Goal: Task Accomplishment & Management: Manage account settings

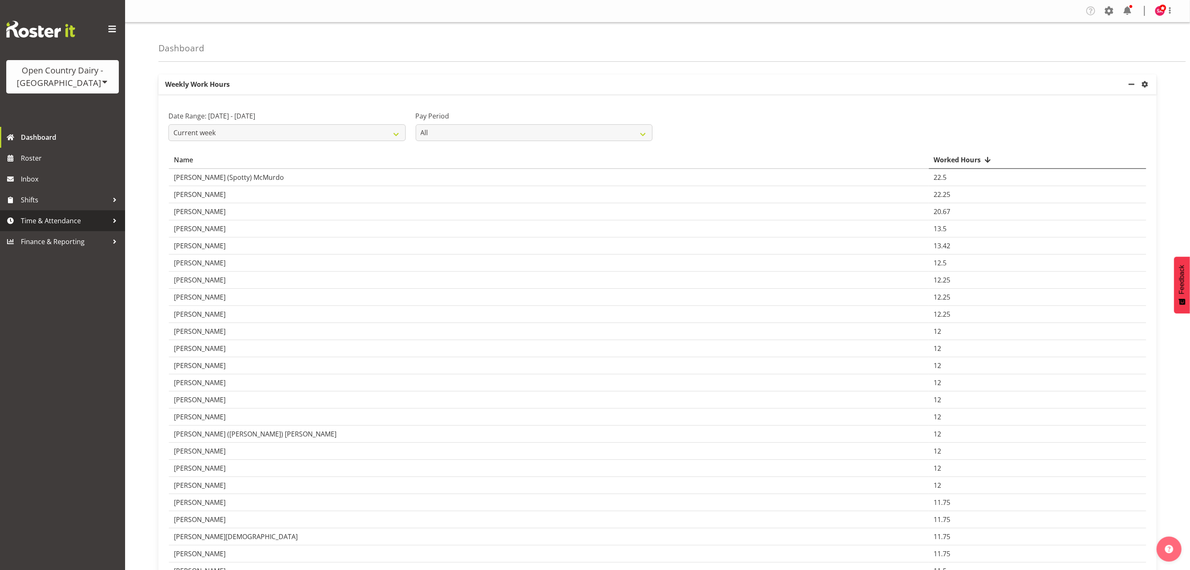
click at [33, 224] on span "Time & Attendance" at bounding box center [65, 220] width 88 height 13
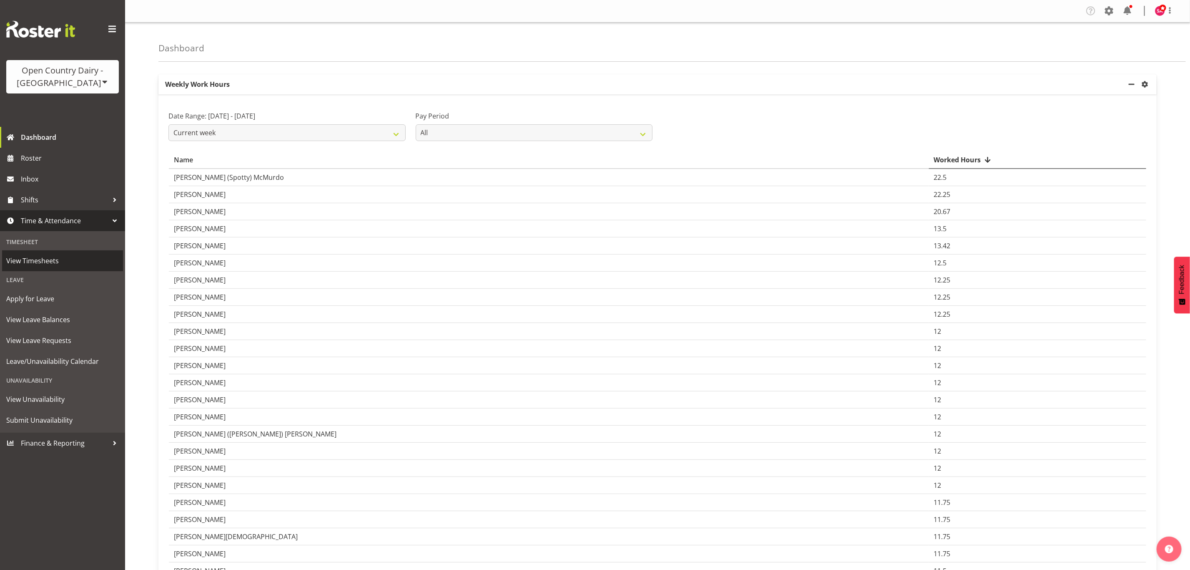
click at [40, 258] on span "View Timesheets" at bounding box center [62, 260] width 113 height 13
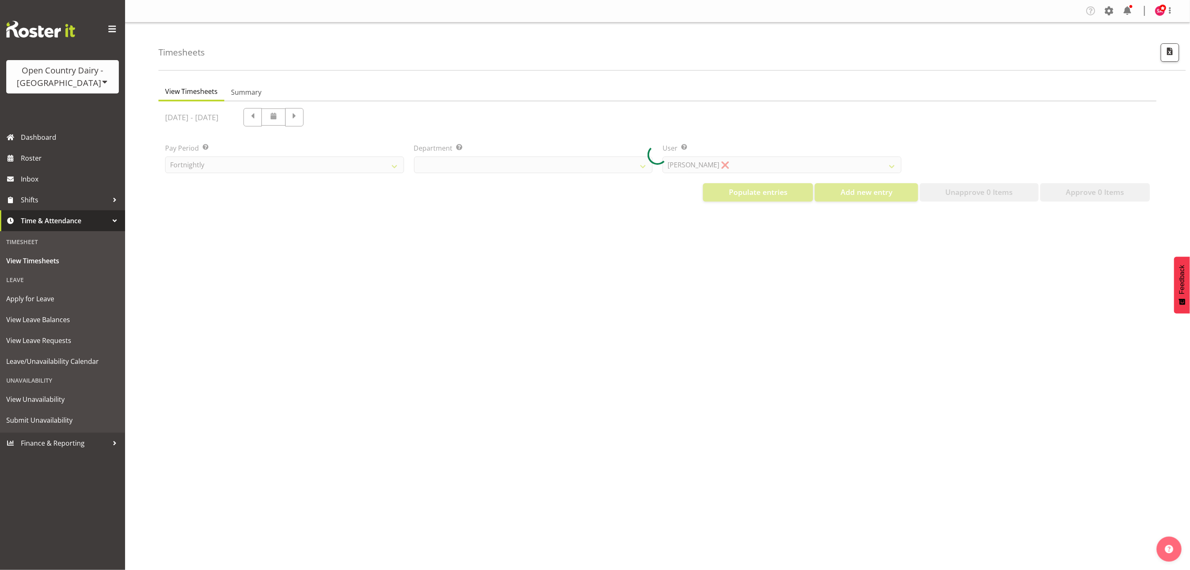
select select "699"
select select "8449"
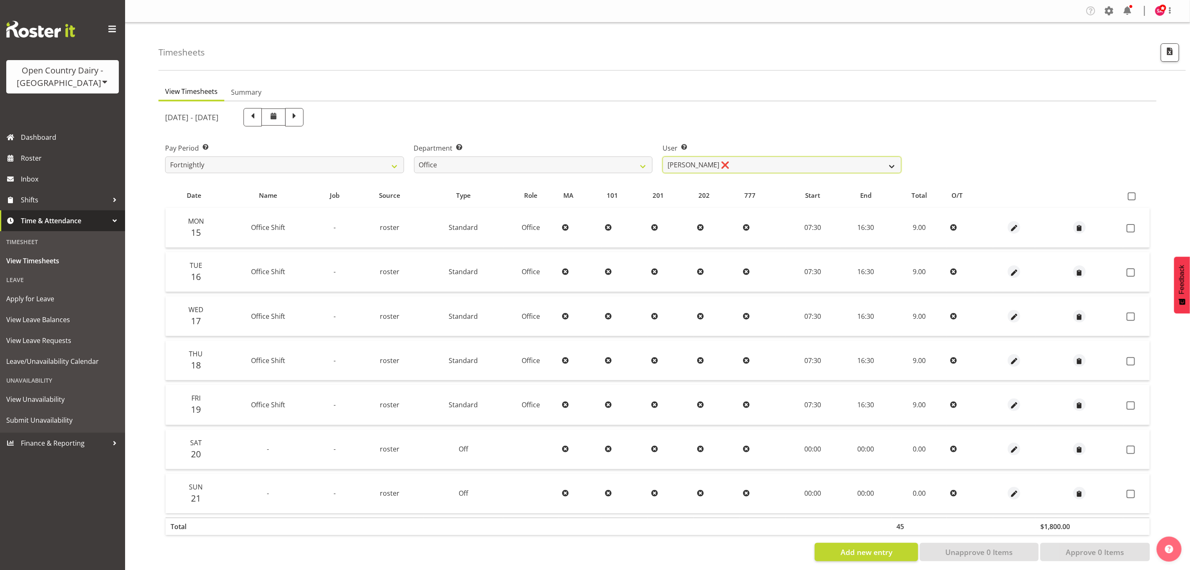
click at [692, 168] on select "Clare Welland ❌ Corey Millan ❌ Jessica Greenwood ❌ Michael Campbell ❌ Michelle …" at bounding box center [782, 164] width 239 height 17
click at [772, 157] on select "Clare Welland ❌ Corey Millan ❌ Jessica Greenwood ❌ Michael Campbell ❌ Michelle …" at bounding box center [782, 164] width 239 height 17
click at [772, 158] on select "Clare Welland ❌ Corey Millan ❌ Jessica Greenwood ❌ Michael Campbell ❌ Michelle …" at bounding box center [782, 164] width 239 height 17
click at [722, 161] on select "Clare Welland ❌ Corey Millan ❌ Jessica Greenwood ❌ Michael Campbell ❌ Michelle …" at bounding box center [782, 164] width 239 height 17
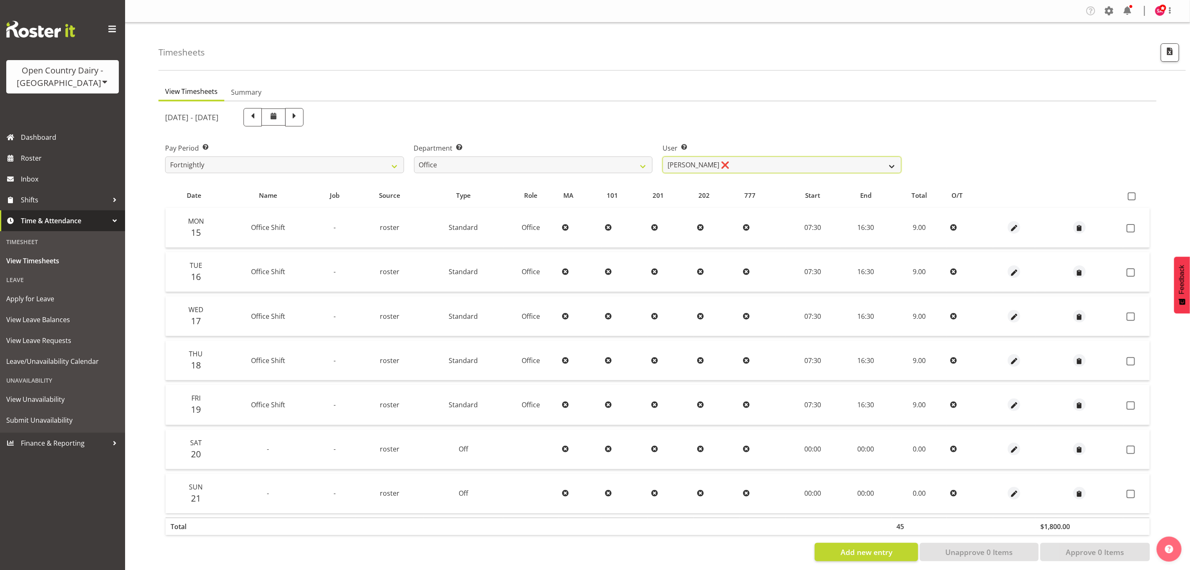
click at [715, 159] on select "Clare Welland ❌ Corey Millan ❌ Jessica Greenwood ❌ Michael Campbell ❌ Michelle …" at bounding box center [782, 164] width 239 height 17
click at [701, 158] on select "Clare Welland ❌ Corey Millan ❌ Jessica Greenwood ❌ Michael Campbell ❌ Michelle …" at bounding box center [782, 164] width 239 height 17
click at [733, 109] on div "[DATE] - [DATE]" at bounding box center [533, 117] width 737 height 18
click at [98, 84] on div "Open Country Dairy - [GEOGRAPHIC_DATA]" at bounding box center [63, 76] width 96 height 25
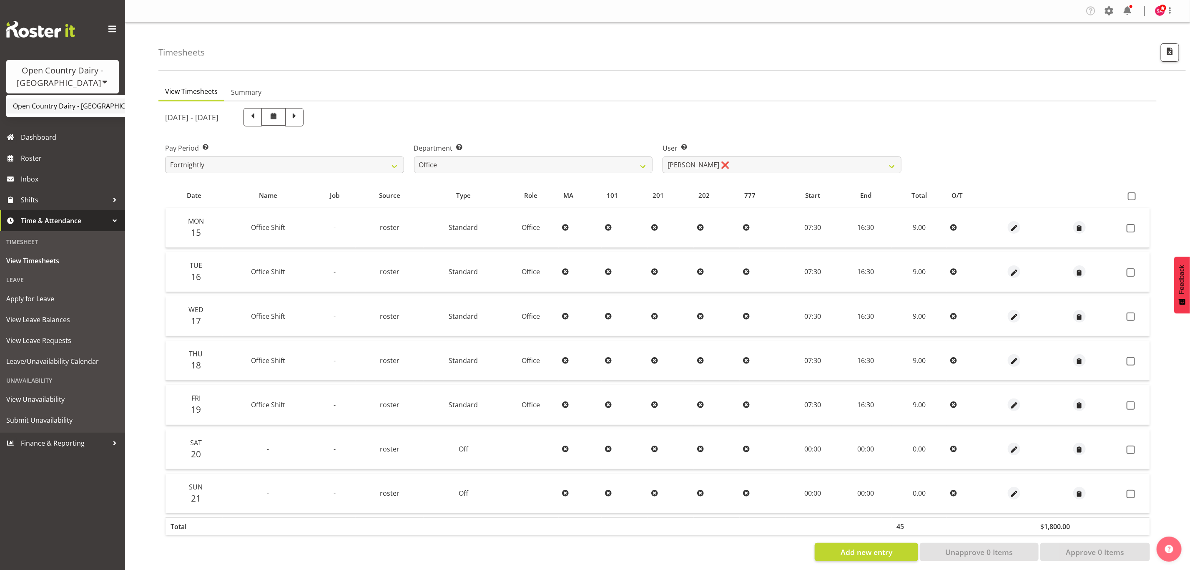
click at [100, 106] on link "Open Country Dairy - [GEOGRAPHIC_DATA]" at bounding box center [86, 105] width 161 height 15
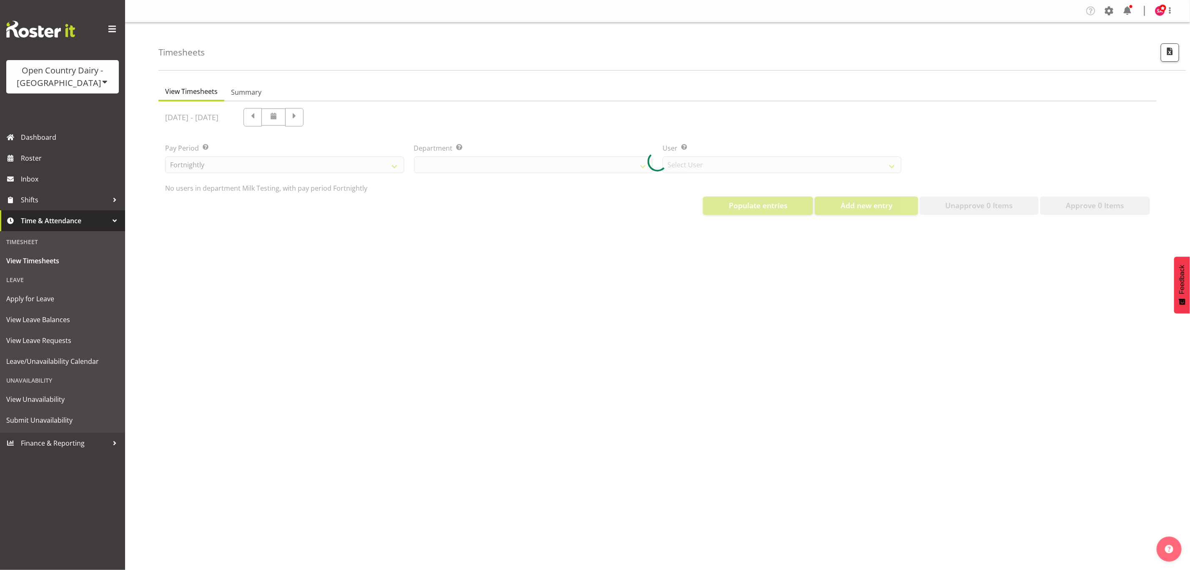
select select "733"
select select "7414"
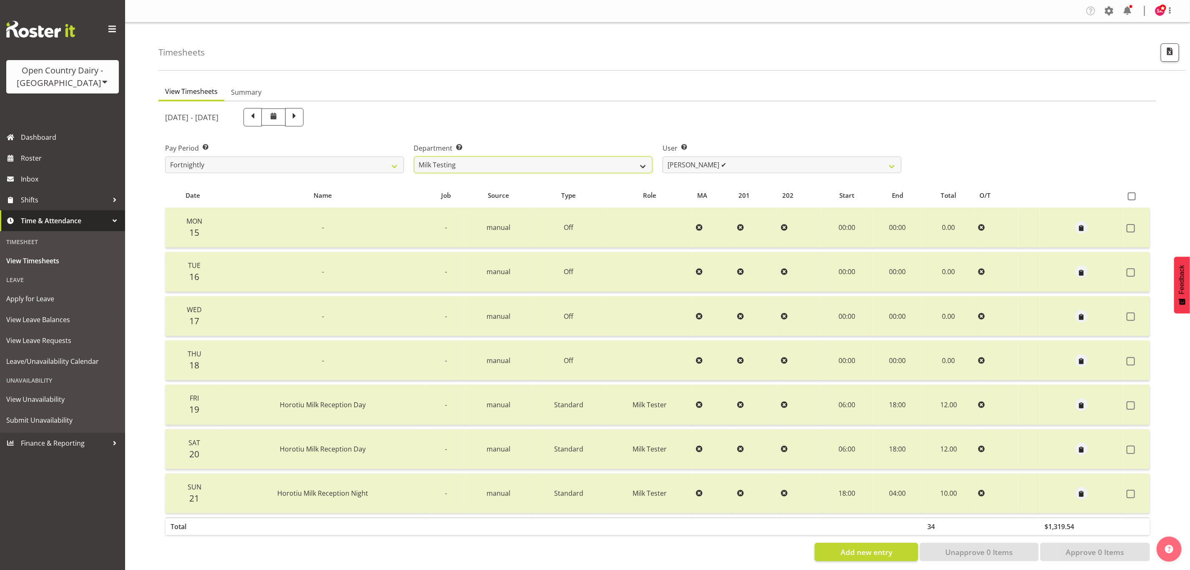
click at [488, 156] on select "701 702 703 704 705 706 707 708 709 710 711 712 713 714 715 716 717 718 719 720" at bounding box center [533, 164] width 239 height 17
select select "734"
click at [414, 156] on select "701 702 703 704 705 706 707 708 709 710 711 712 713 714 715 716 717 718 719 720" at bounding box center [533, 164] width 239 height 17
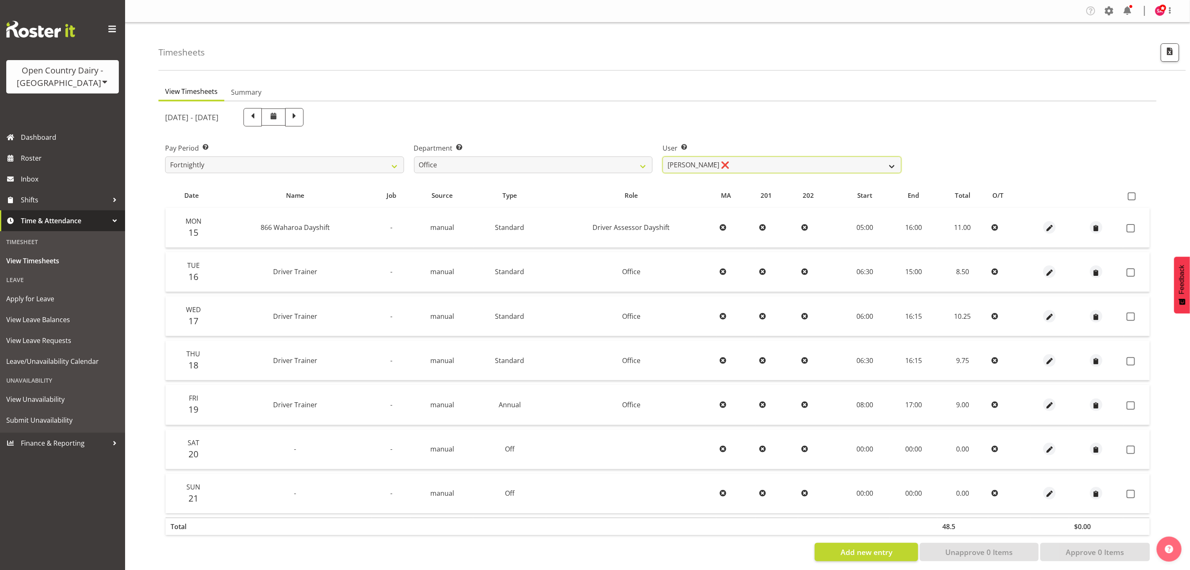
click at [749, 164] on select "[PERSON_NAME] ❌ [PERSON_NAME] ❌ [PERSON_NAME] ❌ [PERSON_NAME] ❌ Milk Reception …" at bounding box center [782, 164] width 239 height 17
